Goal: Task Accomplishment & Management: Use online tool/utility

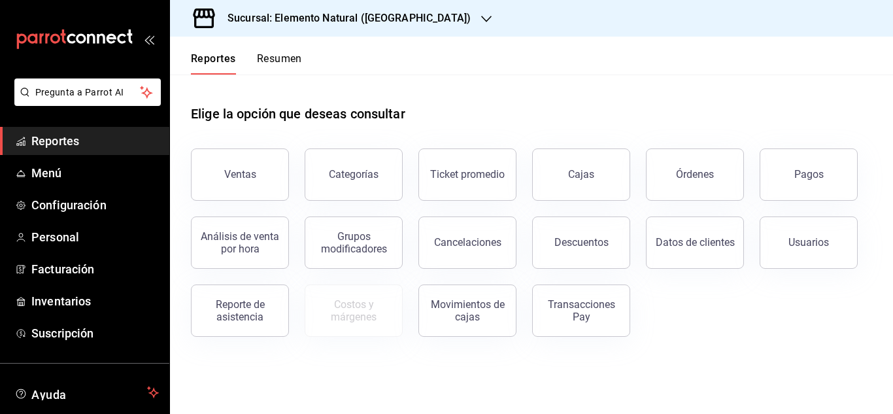
click at [481, 22] on icon "button" at bounding box center [486, 19] width 10 height 10
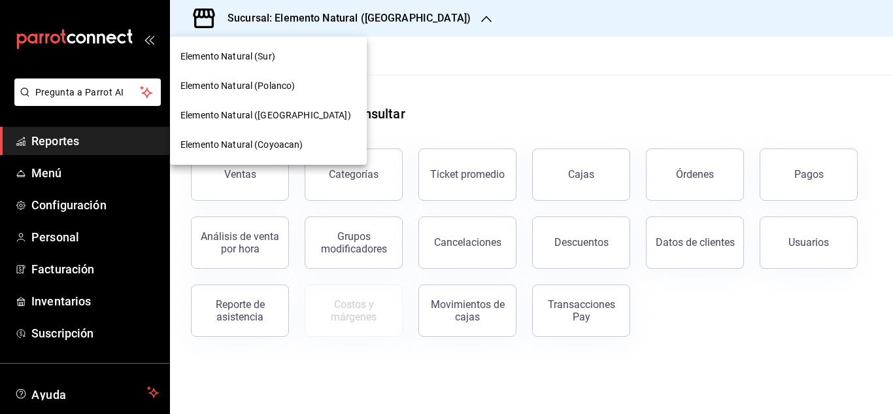
click at [287, 85] on span "Elemento Natural (Polanco)" at bounding box center [238, 86] width 114 height 14
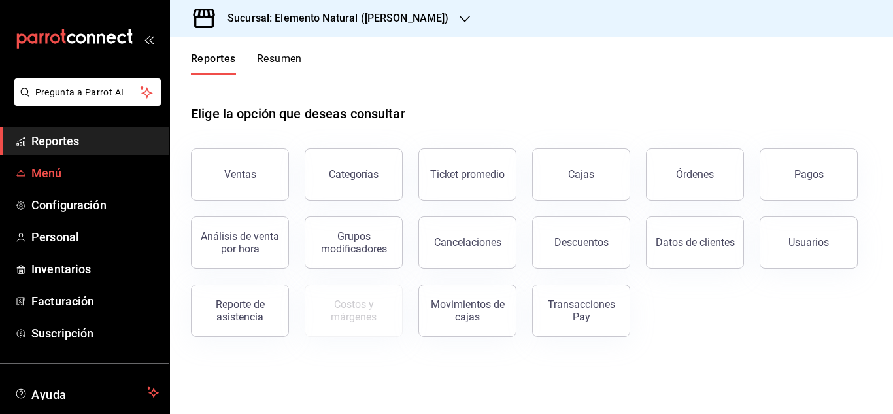
click at [67, 177] on span "Menú" at bounding box center [95, 173] width 128 height 18
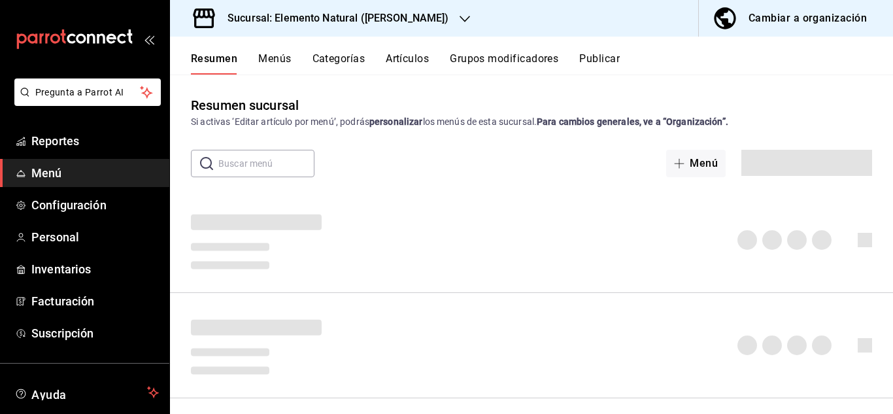
click at [400, 59] on button "Artículos" at bounding box center [407, 63] width 43 height 22
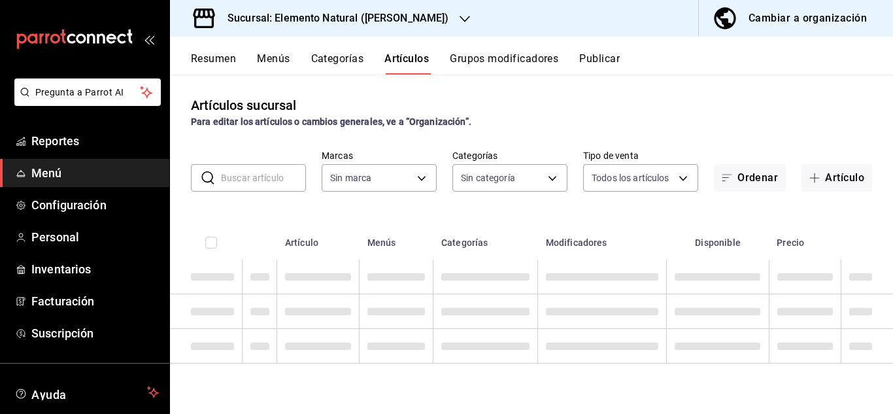
type input "41e1c8ee-1a3d-41e4-828f-1ad35f4fbf3f,8bce2263-dbc6-4f22-8ca9-8870b9b5e3ca,9cfa5…"
click at [263, 186] on input "text" at bounding box center [263, 178] width 85 height 26
type input "tarta"
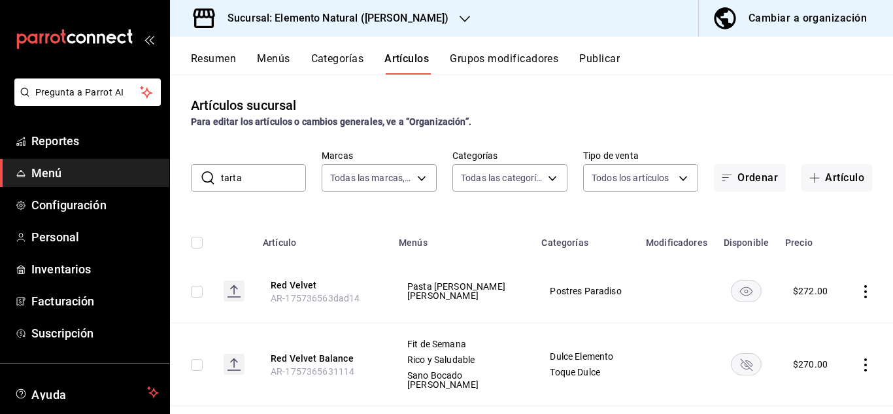
type input "5b2e9e28-5bc7-432b-993f-c38f02e7f466,5bc47fcc-f5a7-45eb-8826-695c4cbec2e8,678d0…"
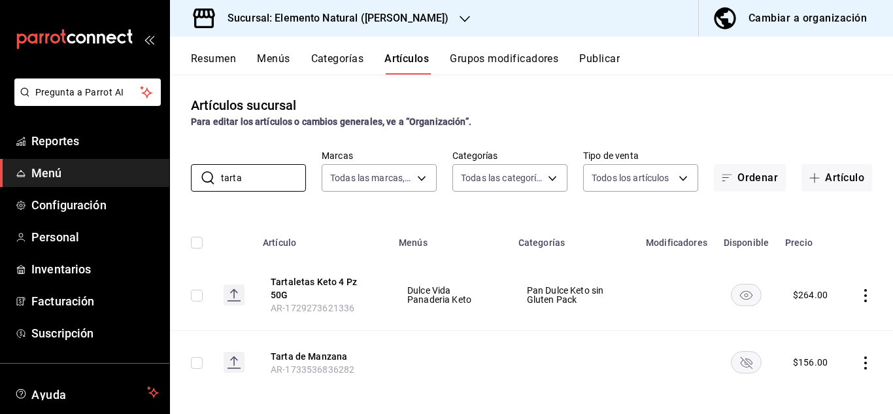
scroll to position [4, 0]
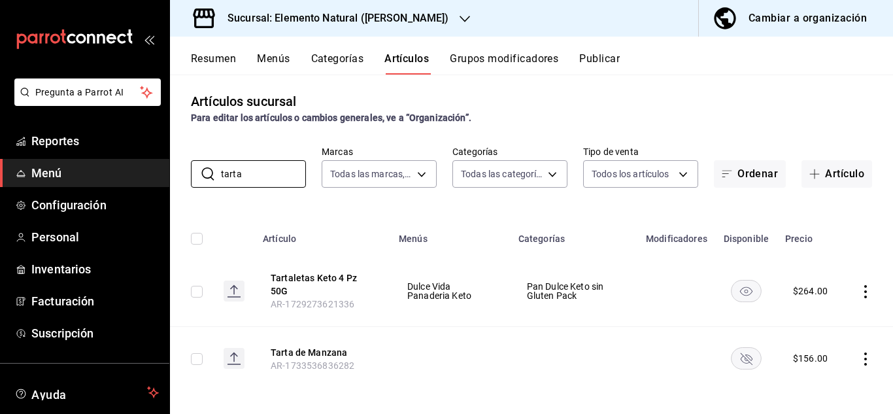
type input "tarta"
click at [859, 286] on icon "actions" at bounding box center [865, 291] width 13 height 13
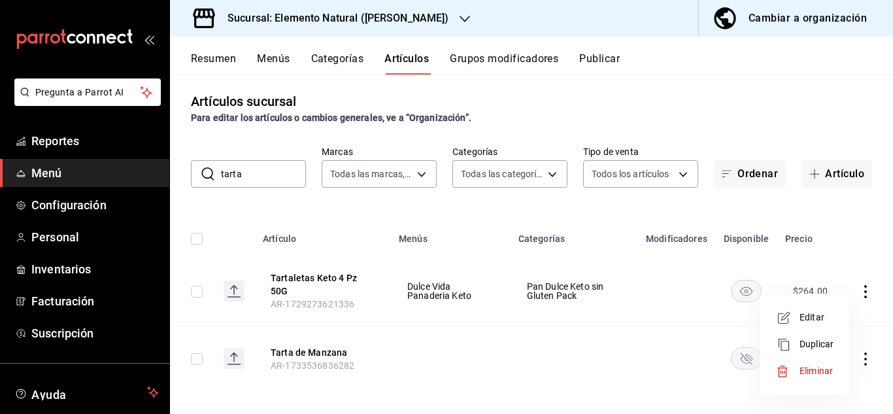
click at [809, 367] on span "Eliminar" at bounding box center [816, 371] width 33 height 10
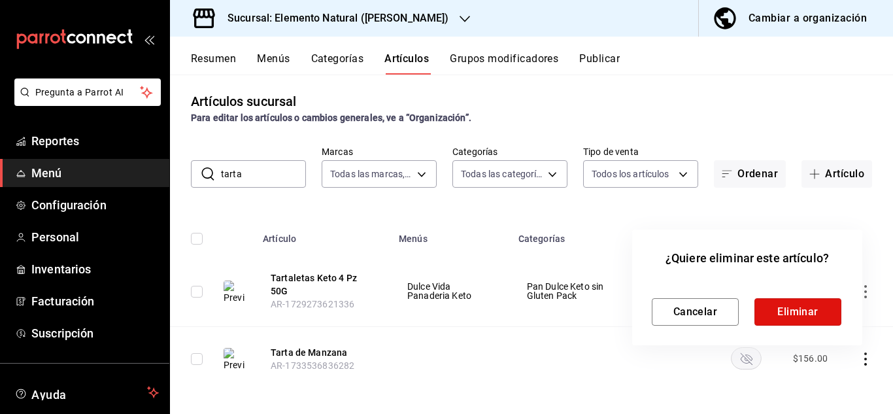
click at [803, 312] on button "Eliminar" at bounding box center [798, 311] width 87 height 27
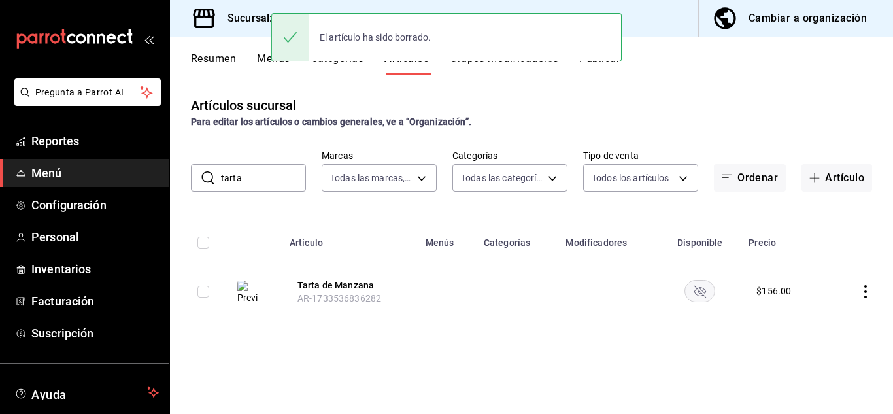
scroll to position [0, 0]
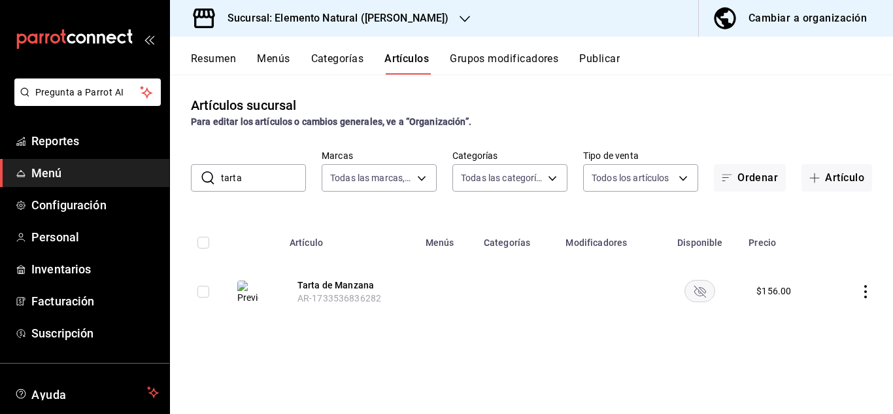
click at [611, 58] on button "Publicar" at bounding box center [599, 63] width 41 height 22
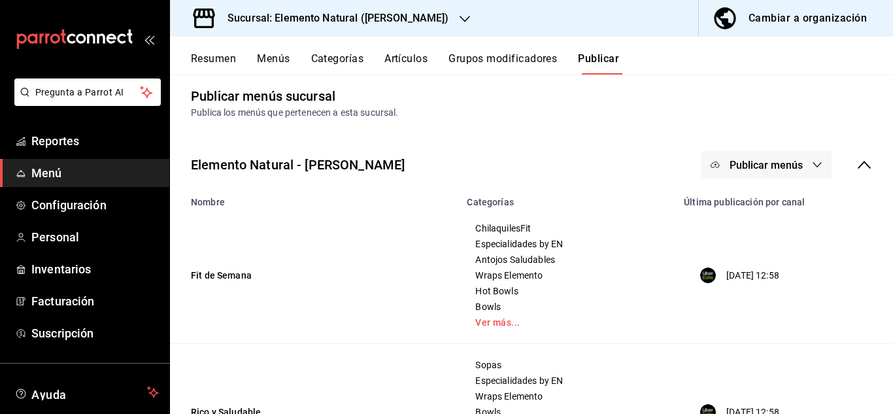
scroll to position [8, 0]
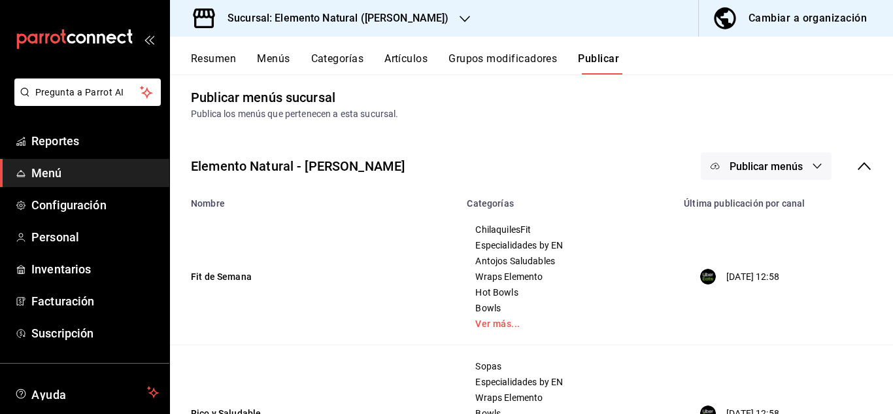
click at [812, 164] on icon "button" at bounding box center [817, 166] width 10 height 10
click at [808, 164] on div at bounding box center [446, 207] width 893 height 414
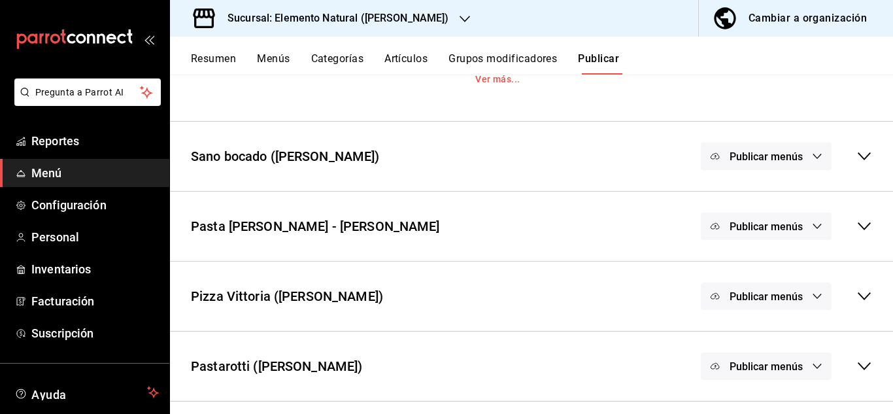
scroll to position [447, 0]
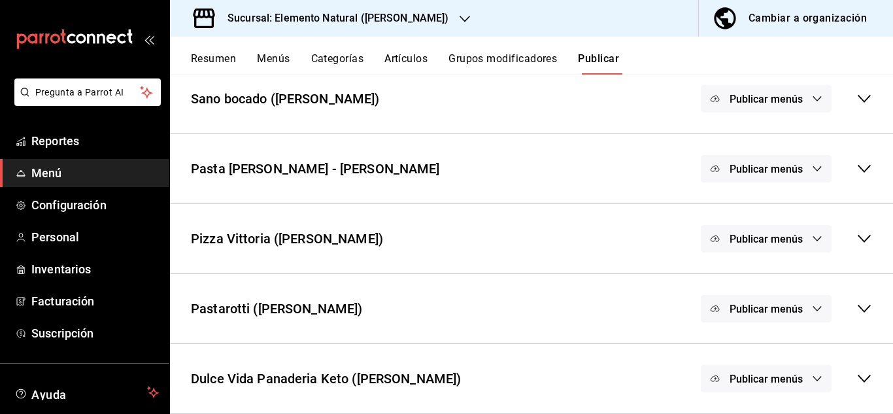
click at [857, 379] on icon at bounding box center [865, 379] width 16 height 16
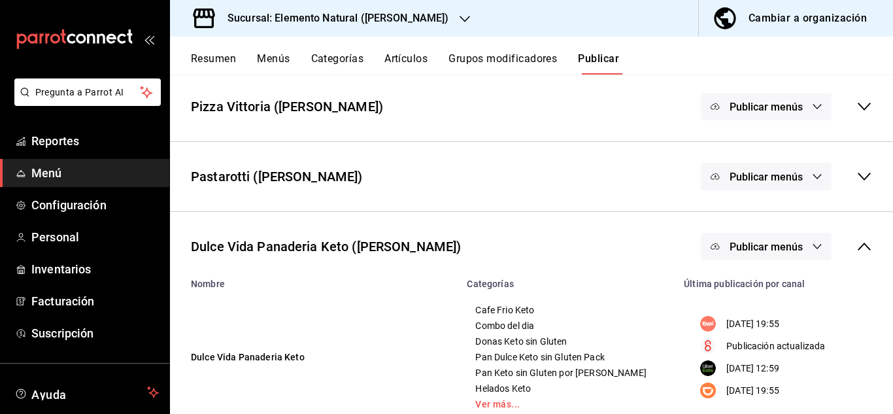
scroll to position [613, 0]
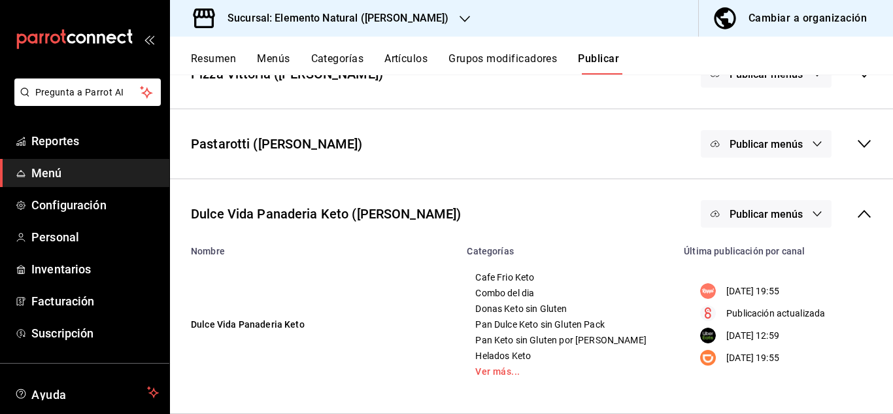
click at [814, 213] on icon "button" at bounding box center [818, 213] width 9 height 5
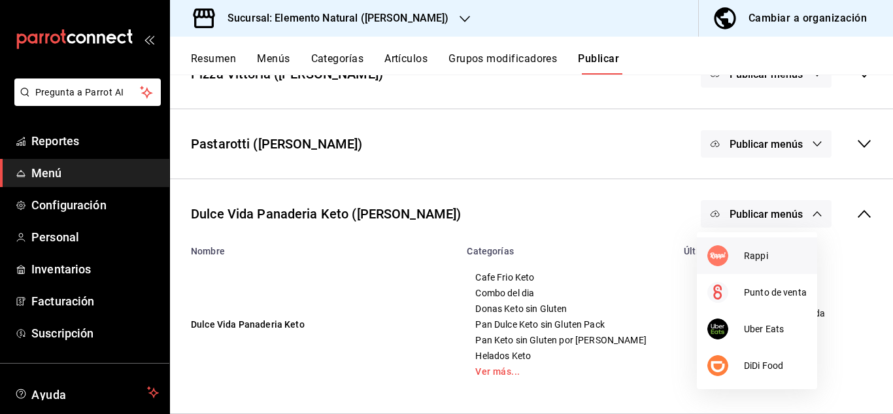
click at [775, 252] on span "Rappi" at bounding box center [775, 256] width 63 height 14
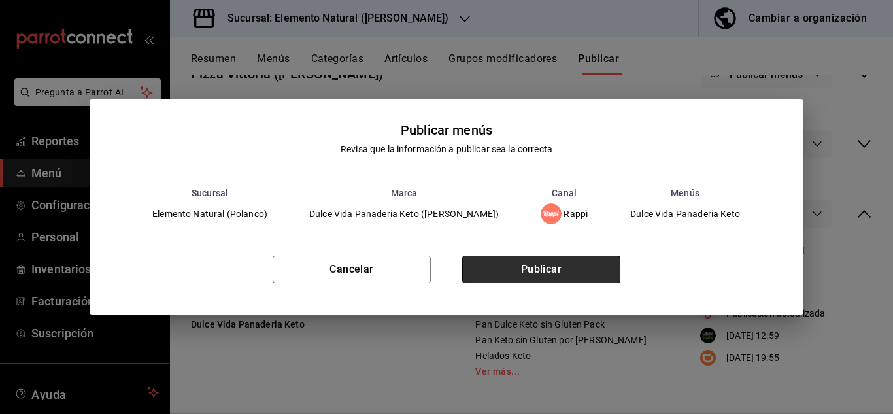
click at [600, 268] on button "Publicar" at bounding box center [541, 269] width 158 height 27
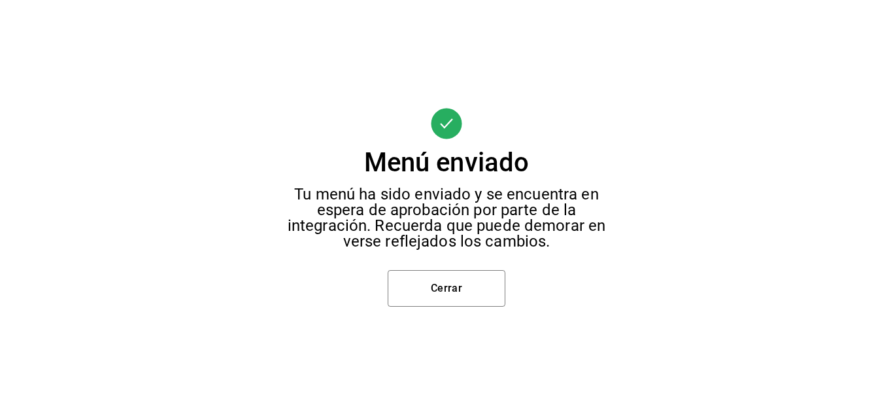
scroll to position [421, 0]
click at [484, 298] on button "Cerrar" at bounding box center [447, 288] width 118 height 37
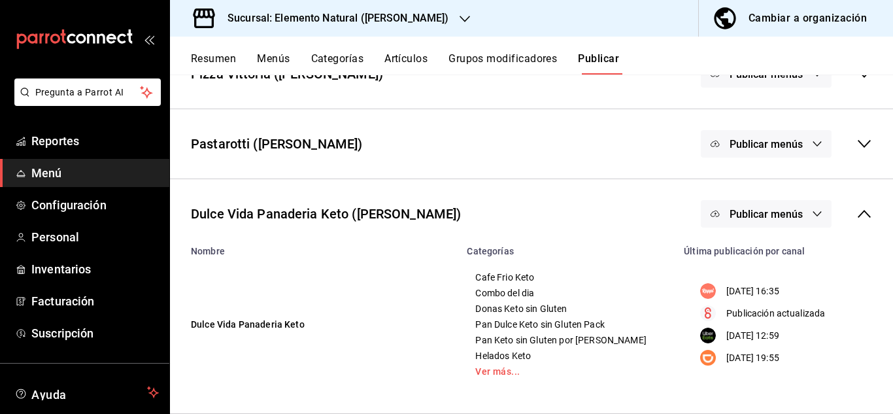
scroll to position [299, 0]
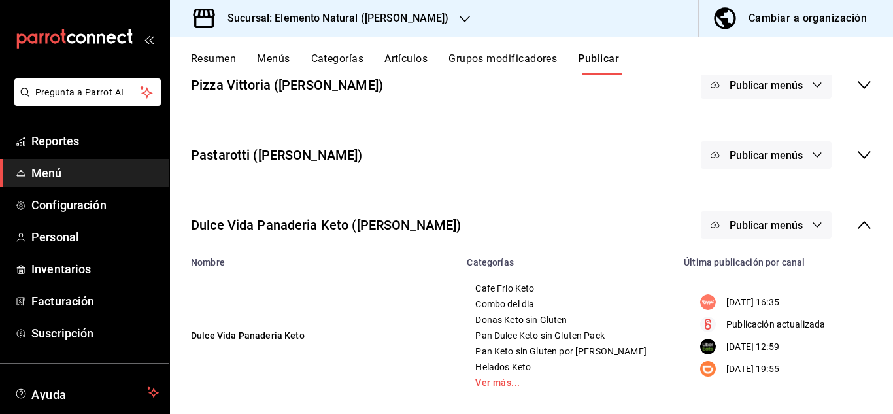
click at [812, 228] on icon "button" at bounding box center [817, 225] width 10 height 10
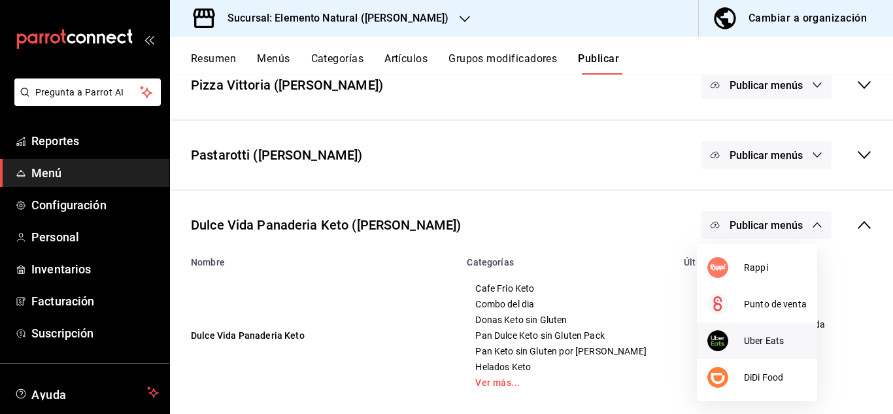
click at [764, 335] on span "Uber Eats" at bounding box center [775, 341] width 63 height 14
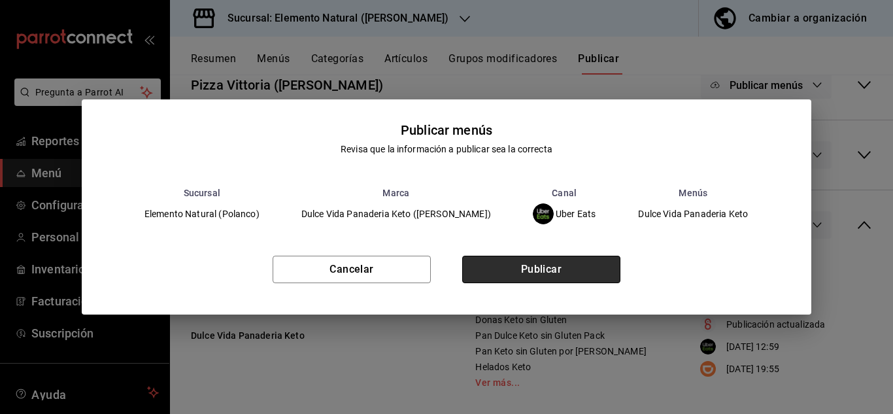
click at [615, 266] on button "Publicar" at bounding box center [541, 269] width 158 height 27
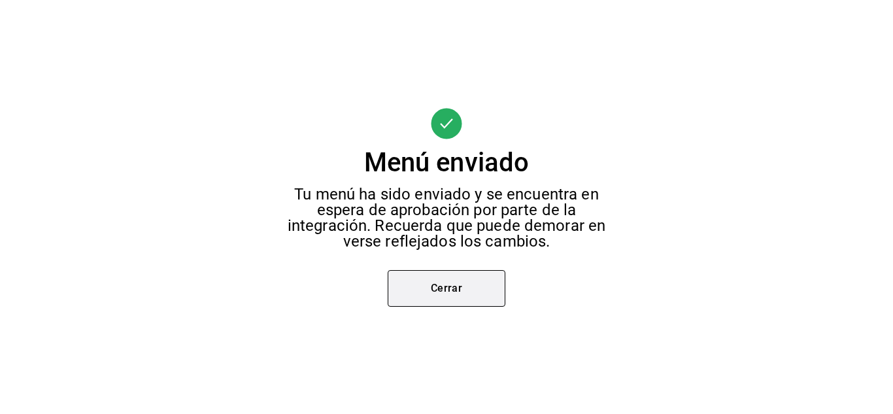
click at [477, 287] on button "Cerrar" at bounding box center [447, 288] width 118 height 37
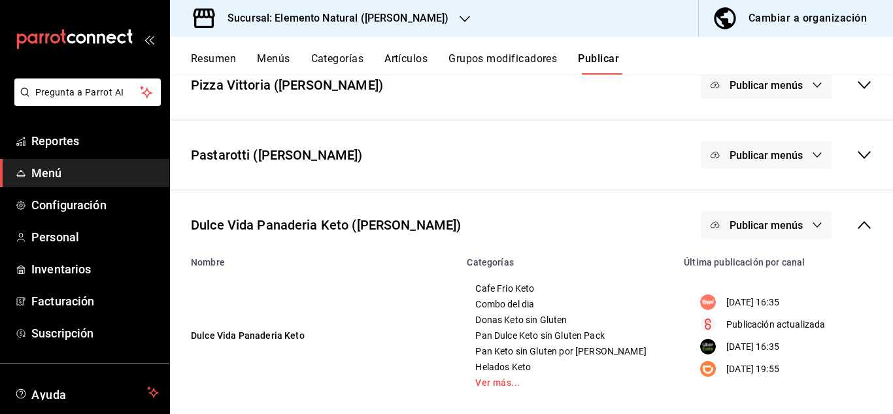
click at [790, 222] on span "Publicar menús" at bounding box center [766, 225] width 73 height 12
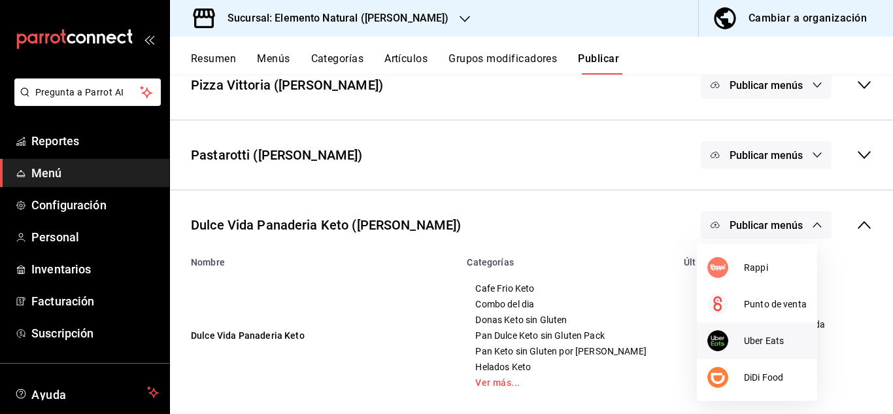
click at [761, 343] on span "Uber Eats" at bounding box center [775, 341] width 63 height 14
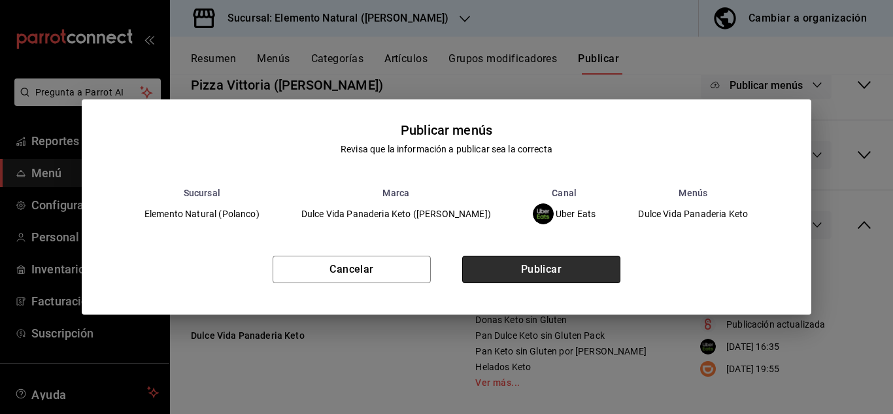
click at [596, 277] on button "Publicar" at bounding box center [541, 269] width 158 height 27
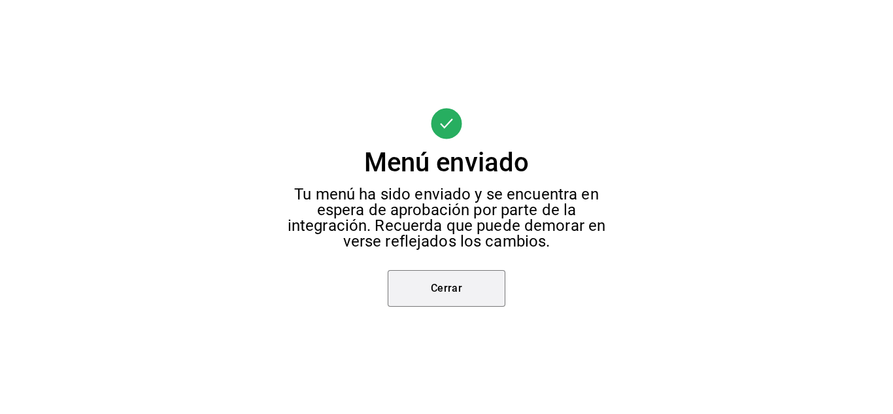
click at [470, 277] on button "Cerrar" at bounding box center [447, 288] width 118 height 37
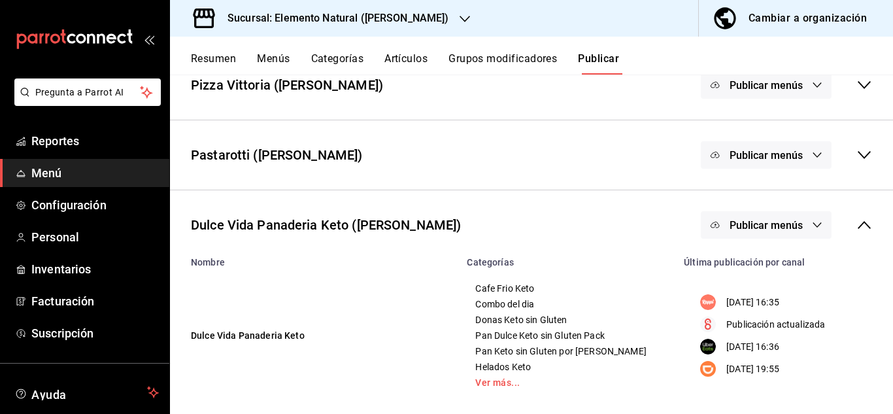
click at [794, 232] on button "Publicar menús" at bounding box center [766, 224] width 131 height 27
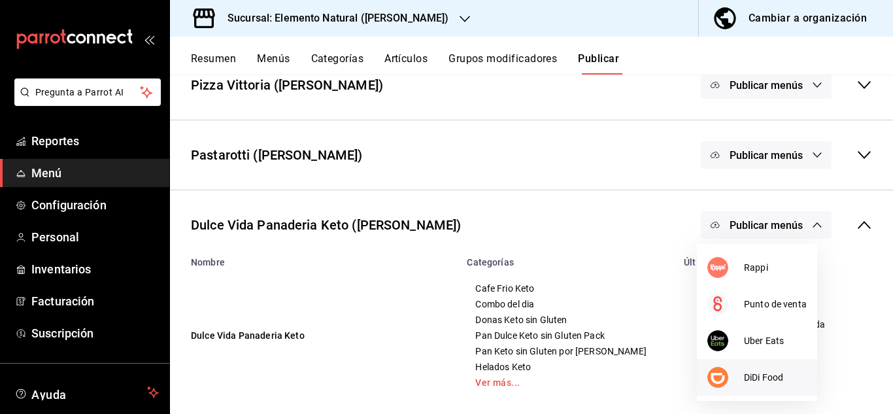
click at [748, 375] on span "DiDi Food" at bounding box center [775, 378] width 63 height 14
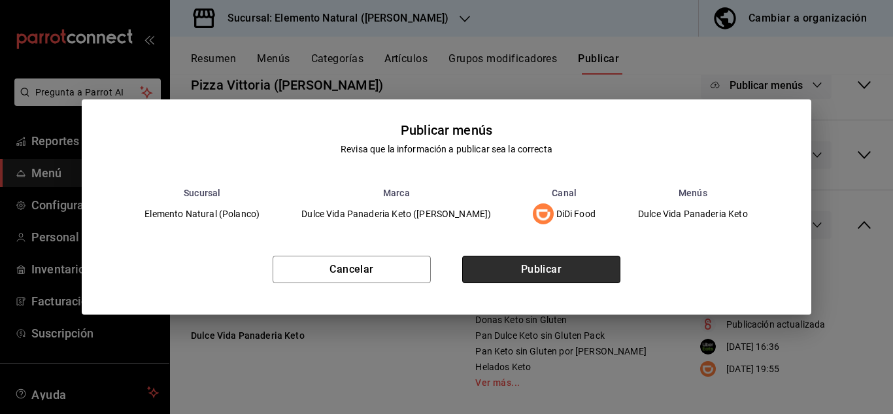
click at [600, 271] on button "Publicar" at bounding box center [541, 269] width 158 height 27
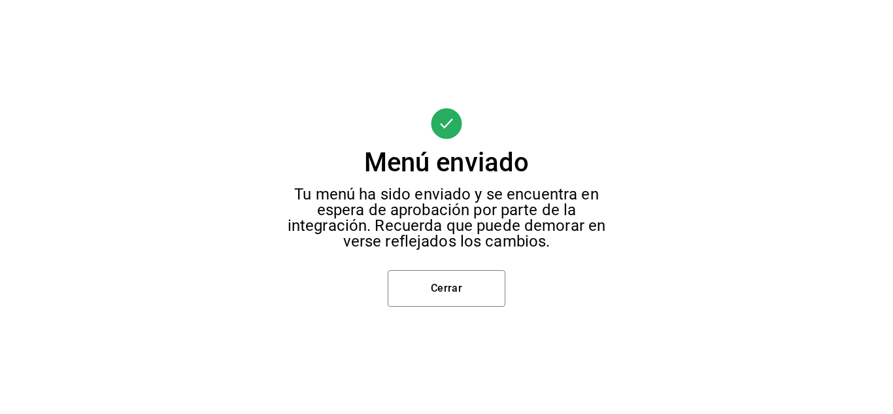
scroll to position [94, 0]
click at [468, 294] on button "Cerrar" at bounding box center [447, 288] width 118 height 37
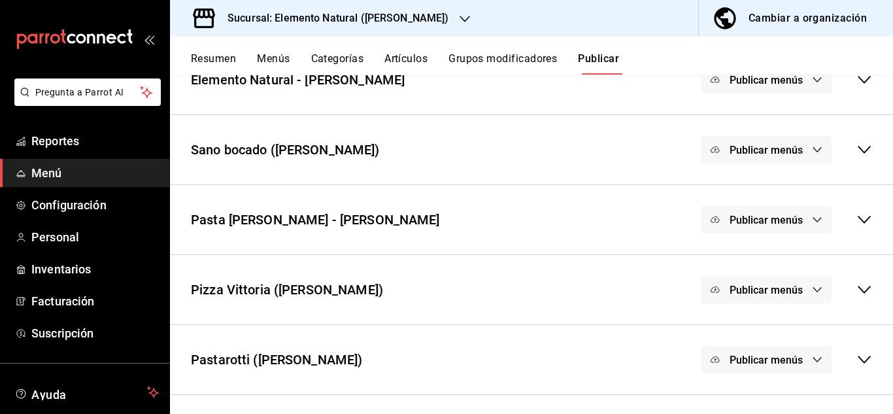
scroll to position [299, 0]
